Goal: Navigation & Orientation: Find specific page/section

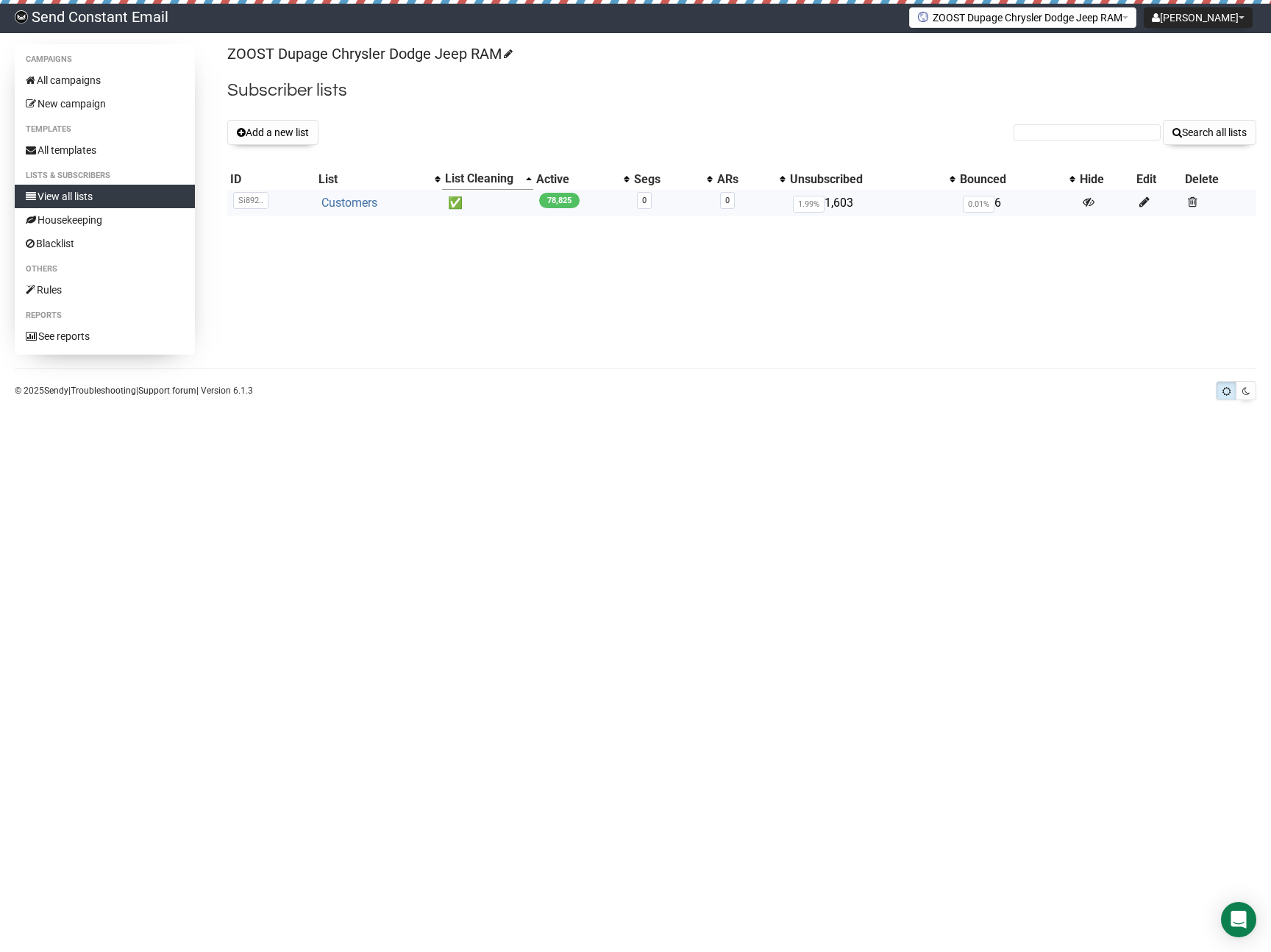
click at [345, 202] on link "Customers" at bounding box center [349, 202] width 56 height 14
click at [344, 202] on link "Customers" at bounding box center [348, 202] width 56 height 14
click at [270, 134] on button "Add a new list" at bounding box center [273, 132] width 91 height 25
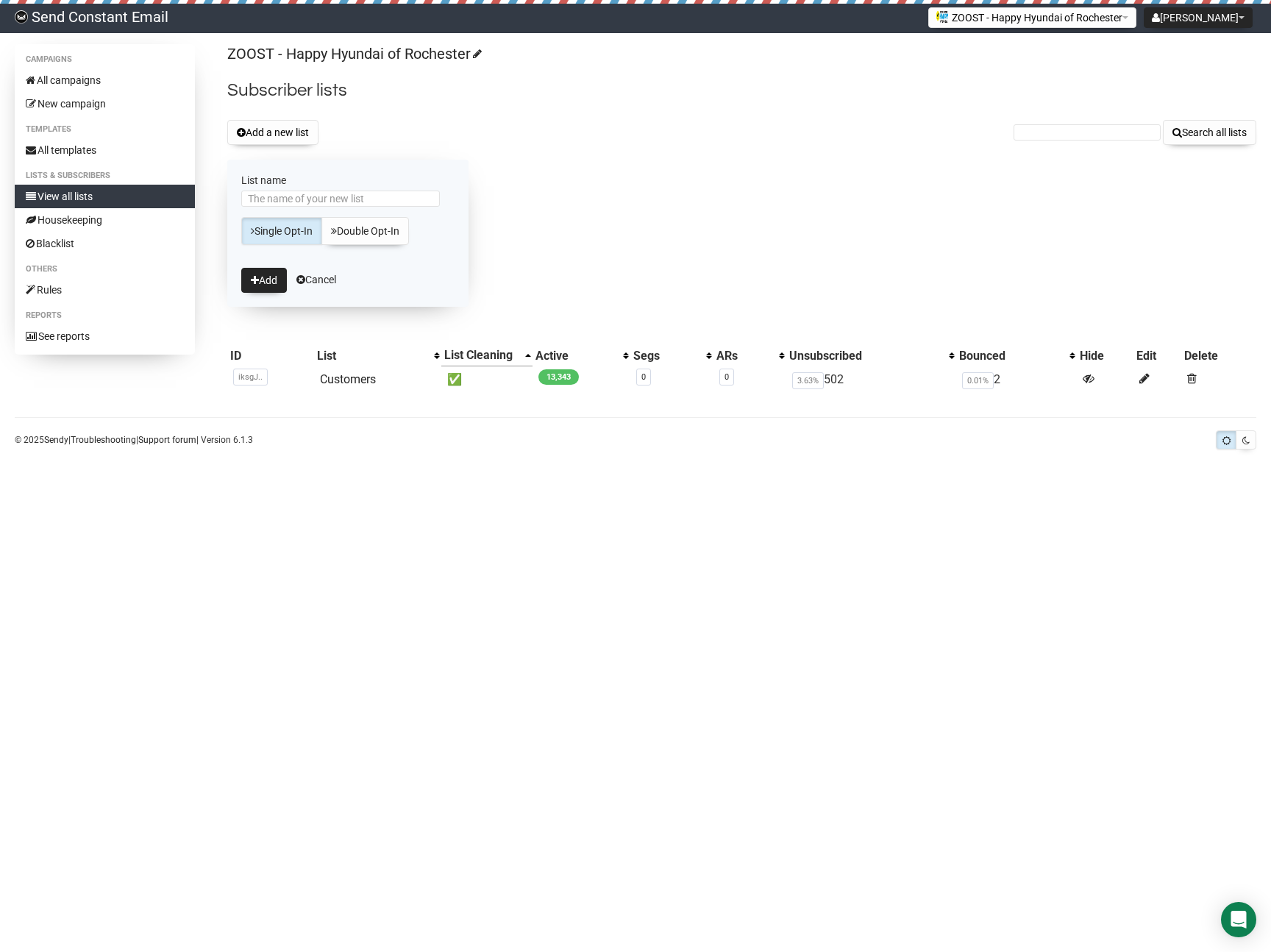
click at [340, 142] on div "Add a new list Search all lists" at bounding box center [741, 132] width 1029 height 25
click at [338, 377] on link "Customers" at bounding box center [348, 379] width 56 height 14
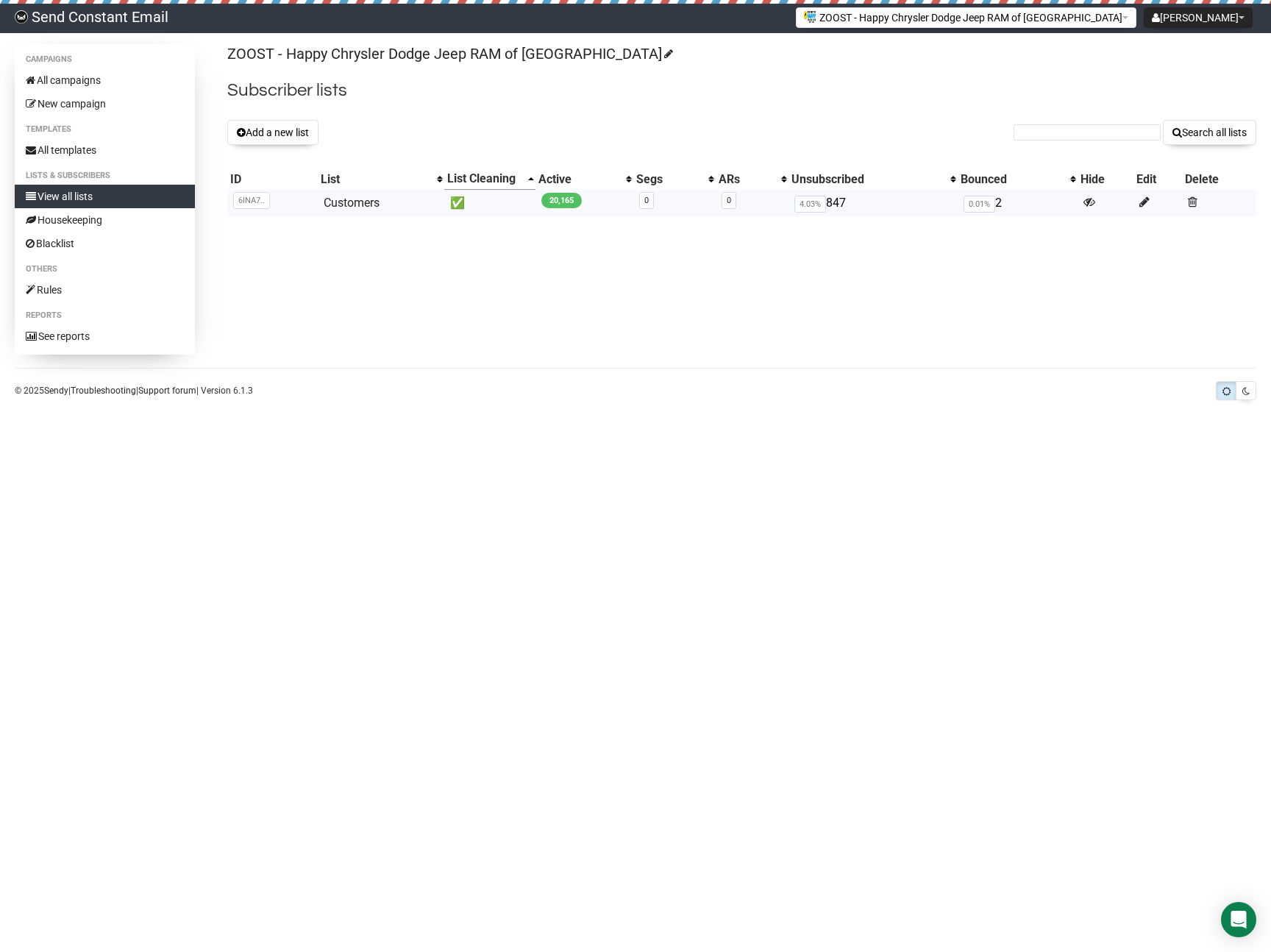
click at [335, 210] on td "Customers" at bounding box center [381, 203] width 127 height 27
click at [337, 209] on link "Customers" at bounding box center [352, 202] width 56 height 14
click at [298, 134] on button "Add a new list" at bounding box center [273, 132] width 91 height 25
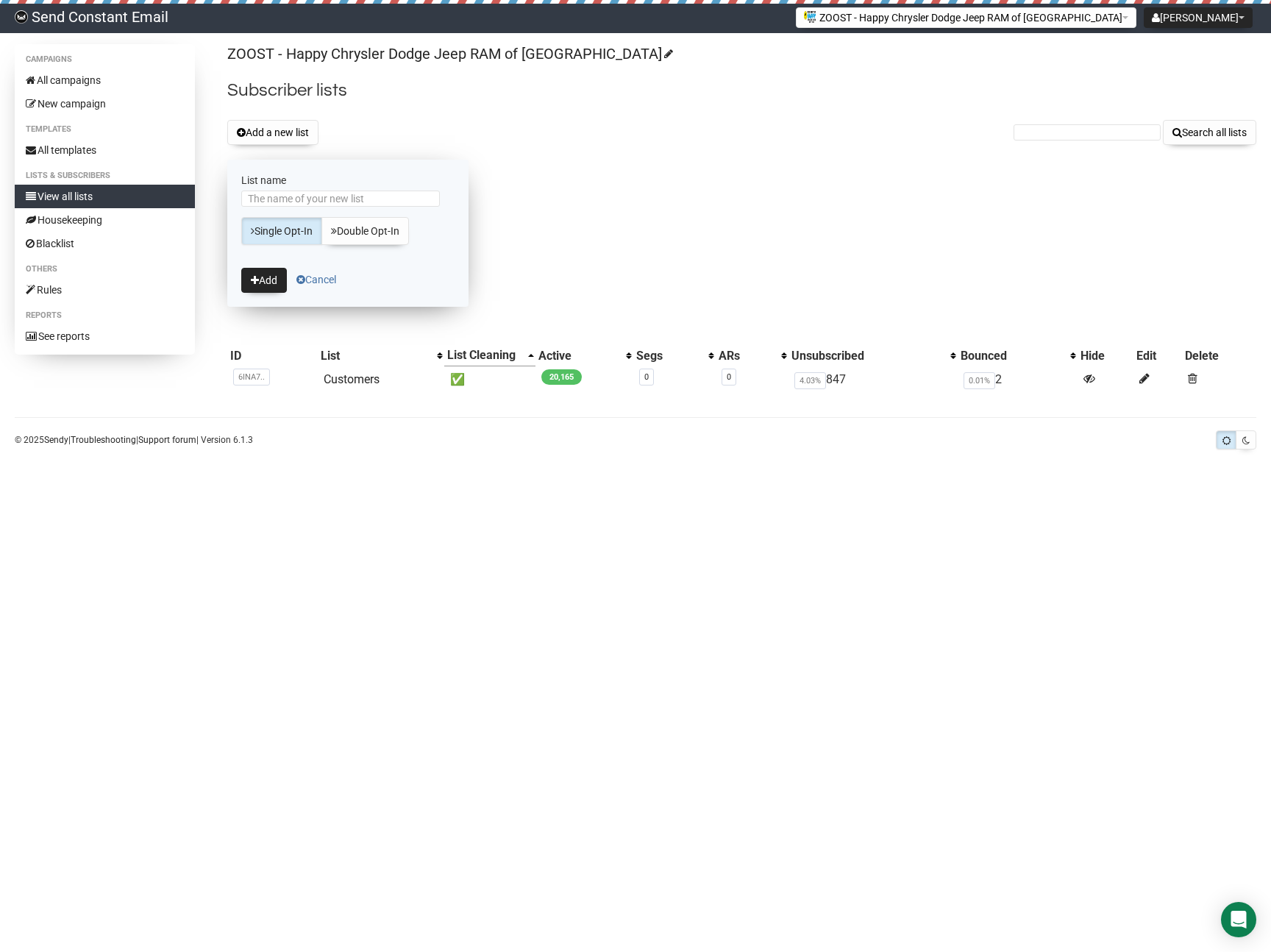
click at [332, 280] on link "Cancel" at bounding box center [316, 280] width 40 height 12
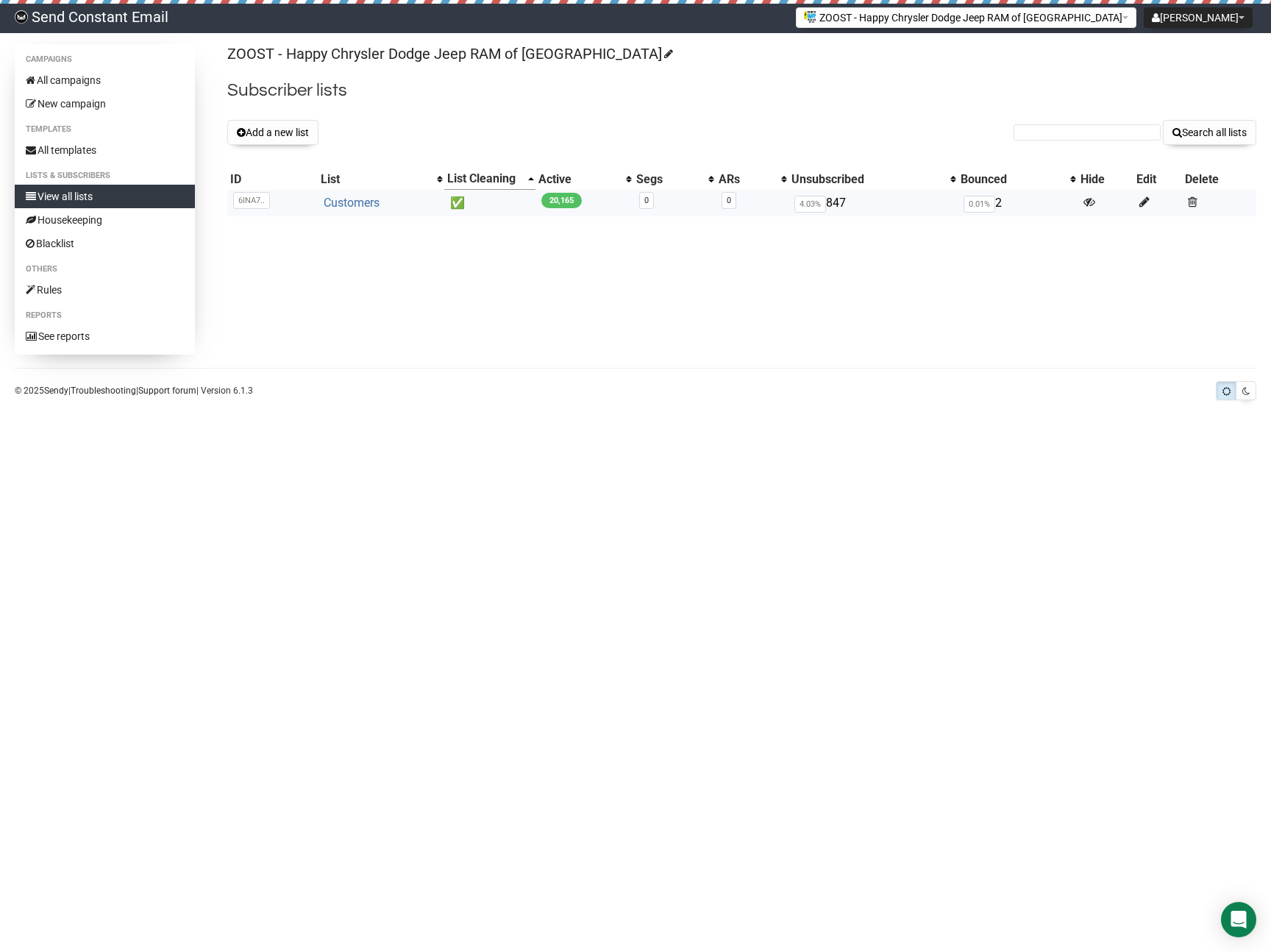
click at [347, 204] on link "Customers" at bounding box center [352, 202] width 56 height 14
click at [327, 199] on link "Customers" at bounding box center [348, 202] width 56 height 14
click at [332, 202] on link "Customers" at bounding box center [352, 202] width 56 height 14
click at [350, 198] on link "Customers" at bounding box center [352, 202] width 56 height 14
click at [341, 202] on link "Customers" at bounding box center [348, 202] width 56 height 14
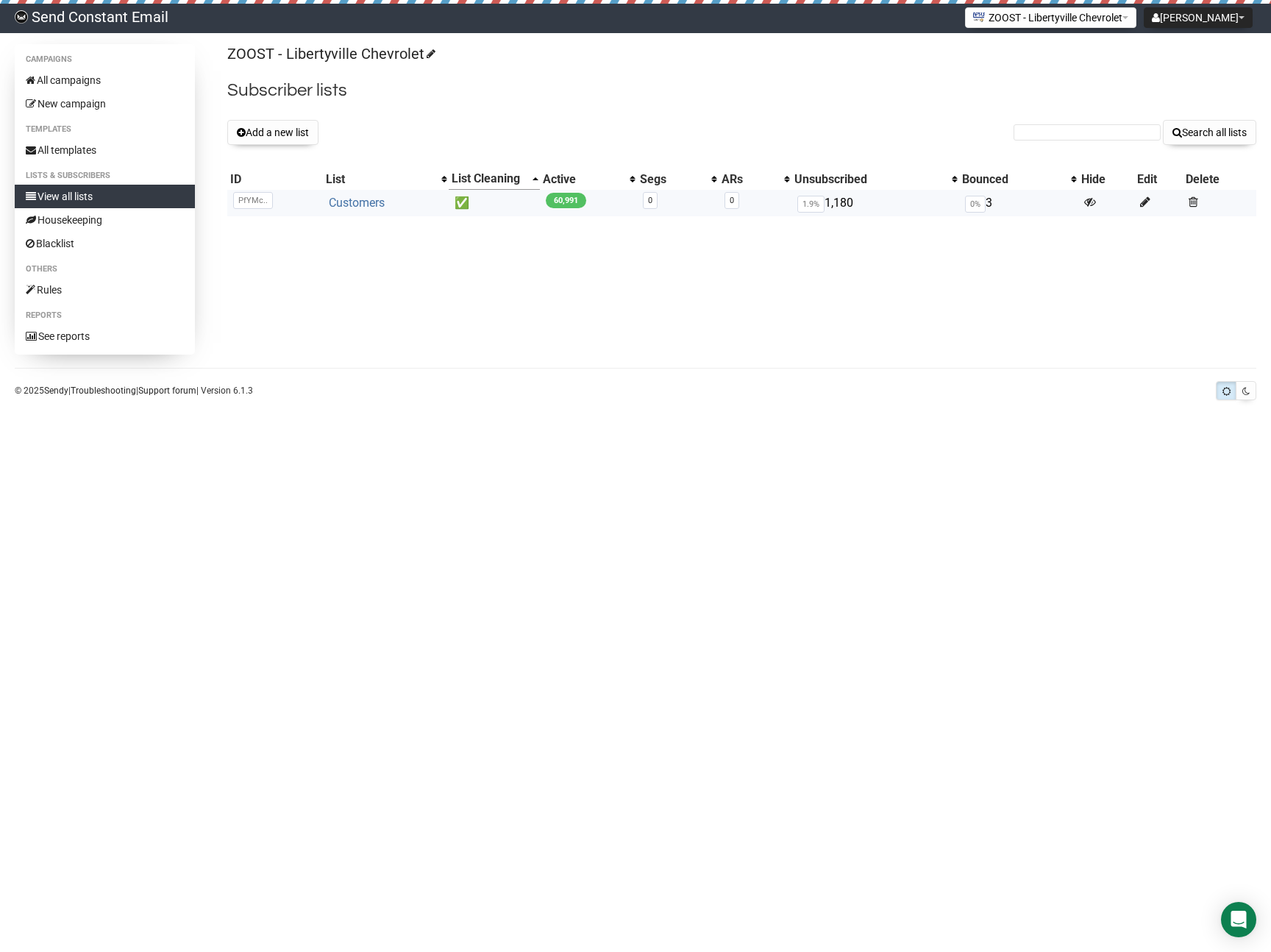
click at [341, 206] on link "Customers" at bounding box center [357, 202] width 56 height 14
click at [137, 198] on link "View all lists" at bounding box center [104, 196] width 180 height 24
click at [81, 21] on link "Send Constant Email" at bounding box center [91, 18] width 183 height 29
click at [347, 207] on link "Full List" at bounding box center [348, 202] width 41 height 14
